Goal: Go to known website: Access a specific website the user already knows

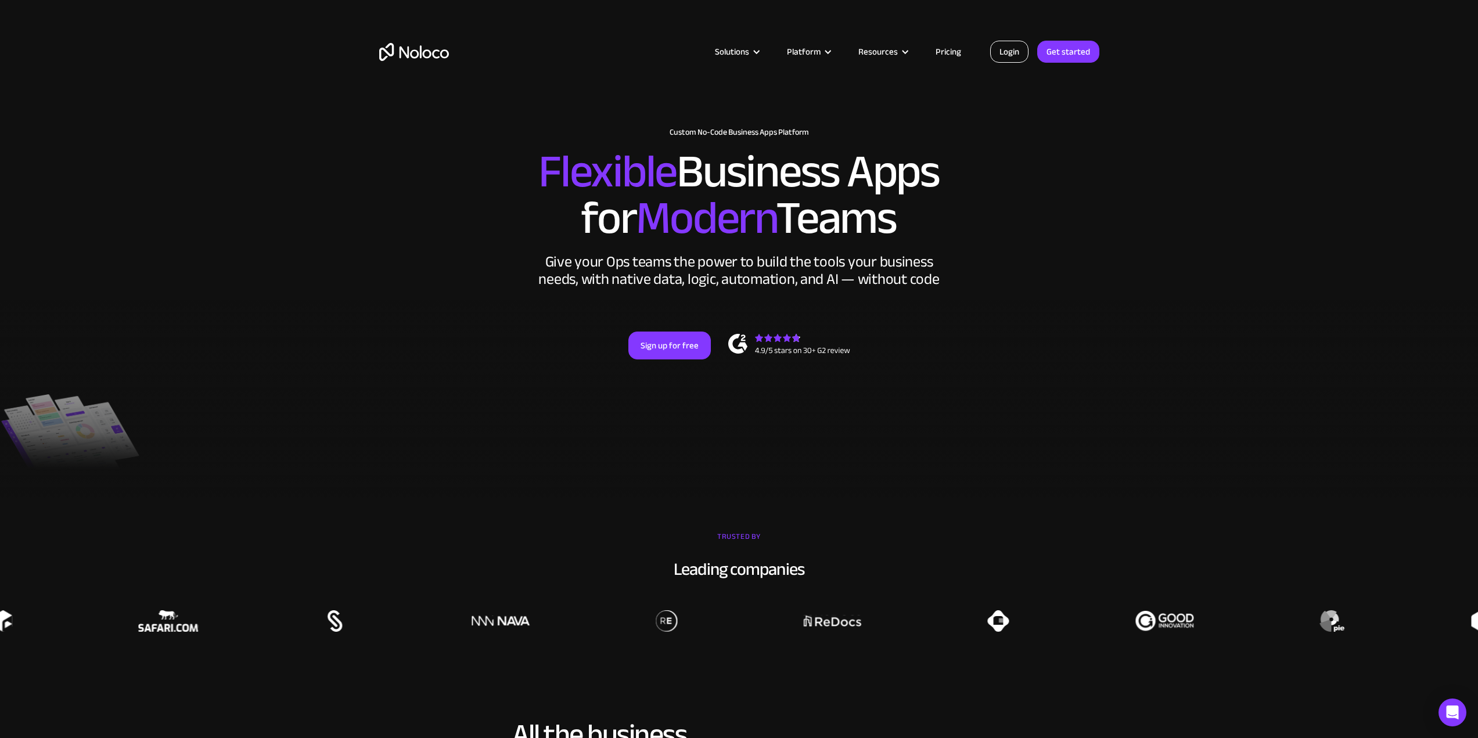
click at [1003, 59] on link "Login" at bounding box center [1009, 52] width 38 height 22
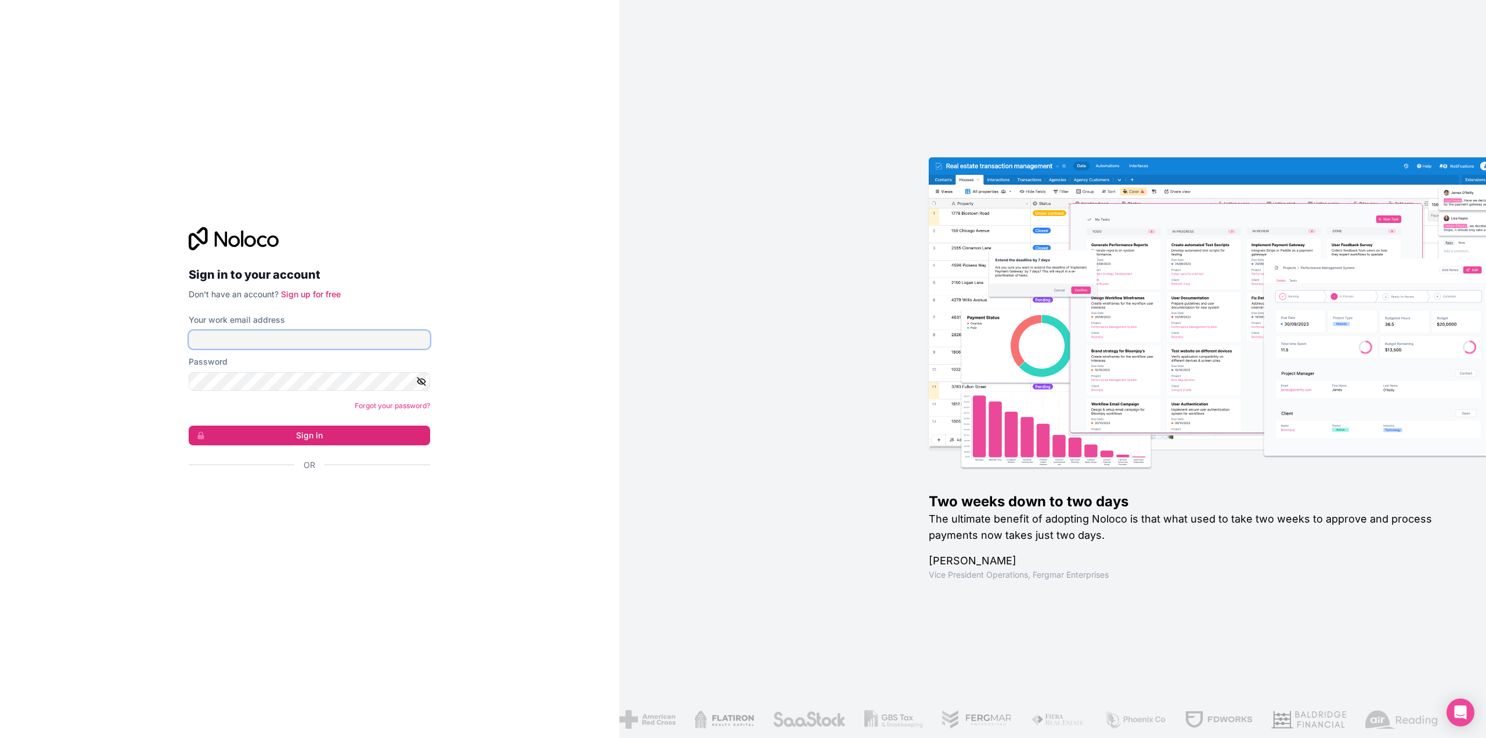
type input "[PERSON_NAME][EMAIL_ADDRESS][PERSON_NAME][DOMAIN_NAME]"
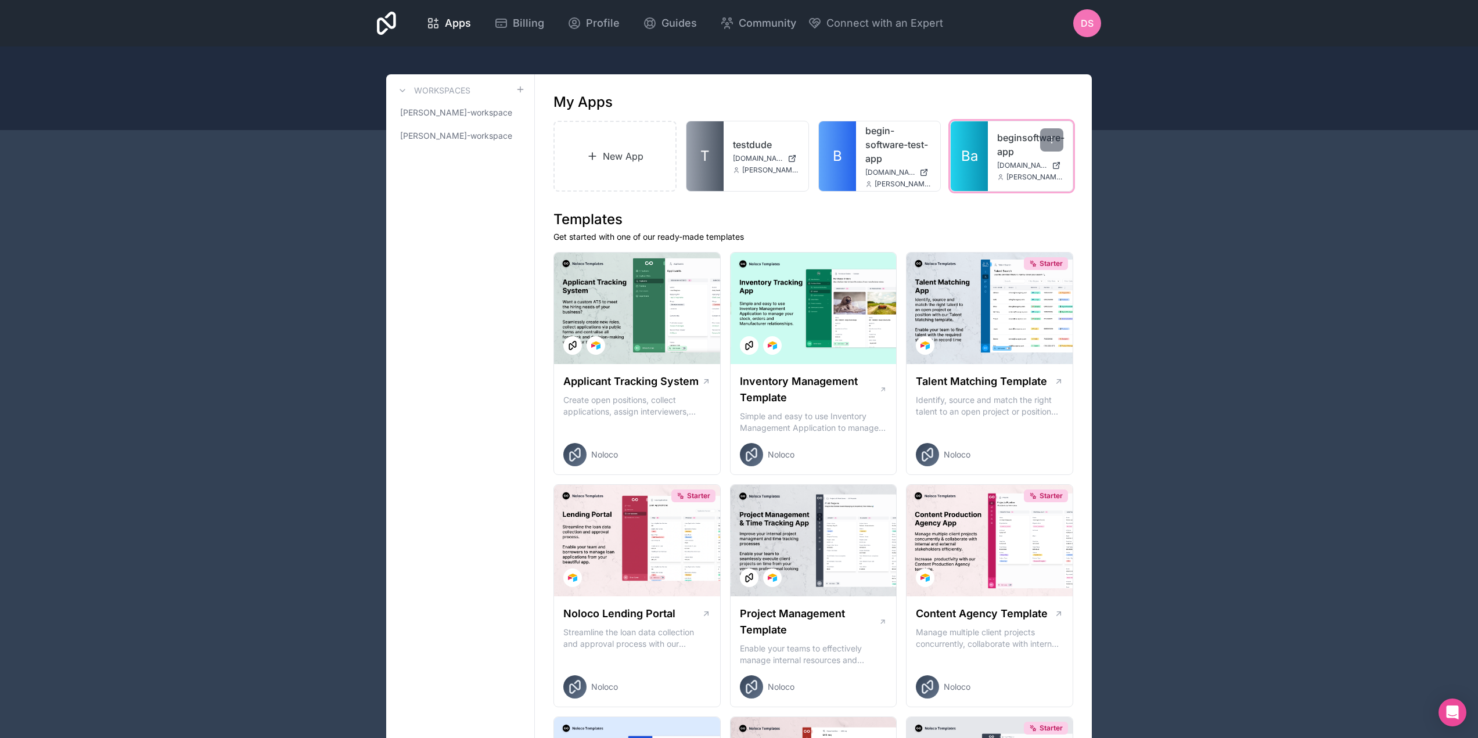
click at [1002, 163] on span "[DOMAIN_NAME]" at bounding box center [1022, 165] width 50 height 9
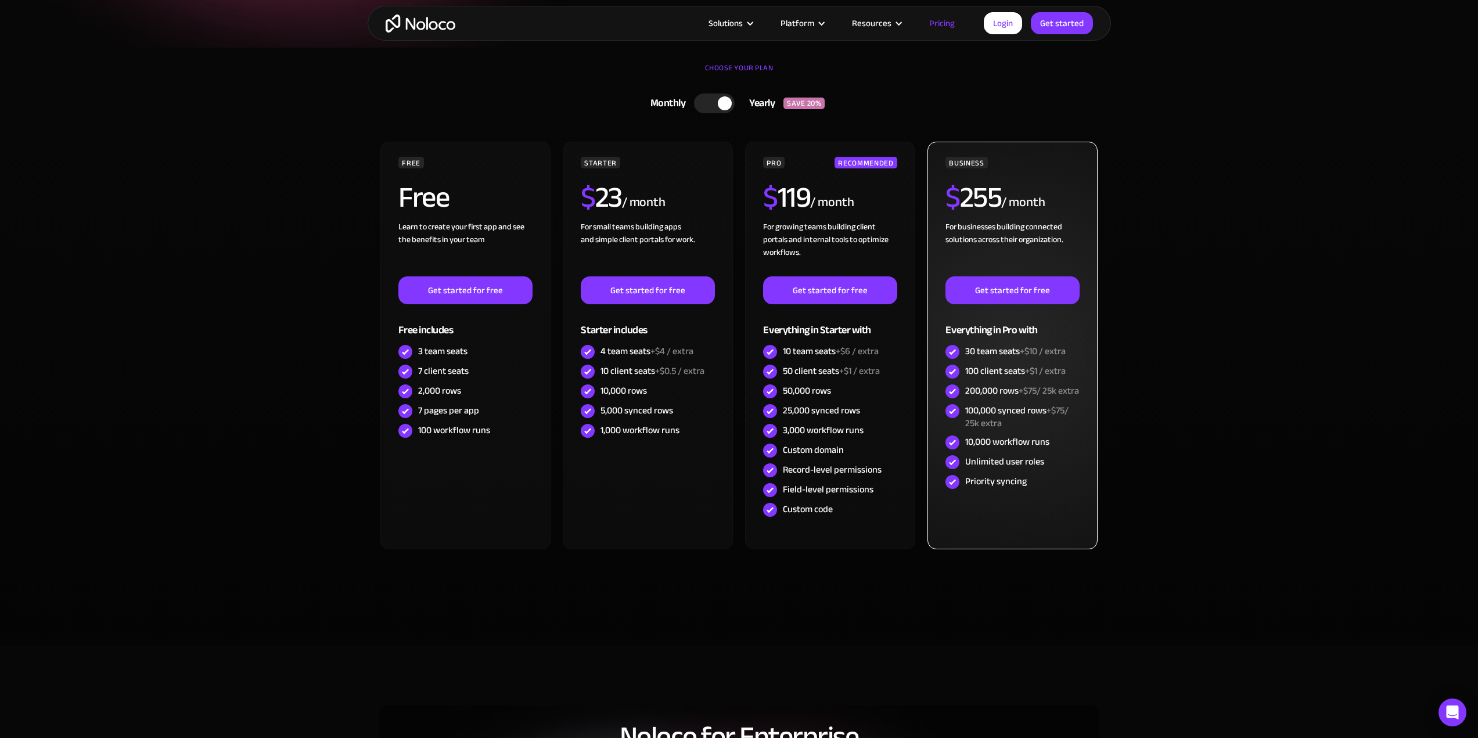
scroll to position [232, 0]
